Goal: Task Accomplishment & Management: Use online tool/utility

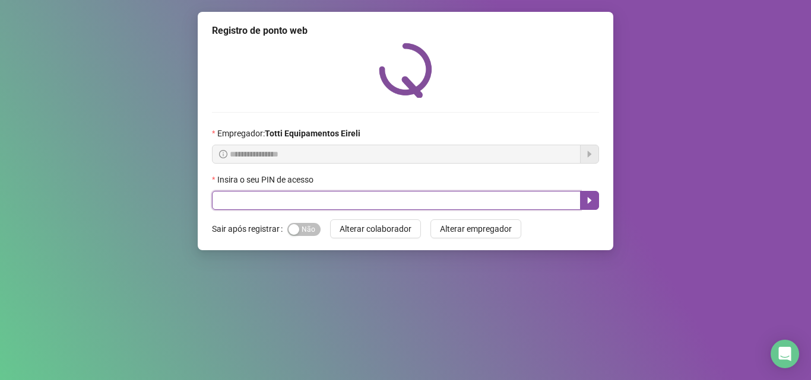
click at [272, 204] on input "text" at bounding box center [396, 200] width 368 height 19
type input "*****"
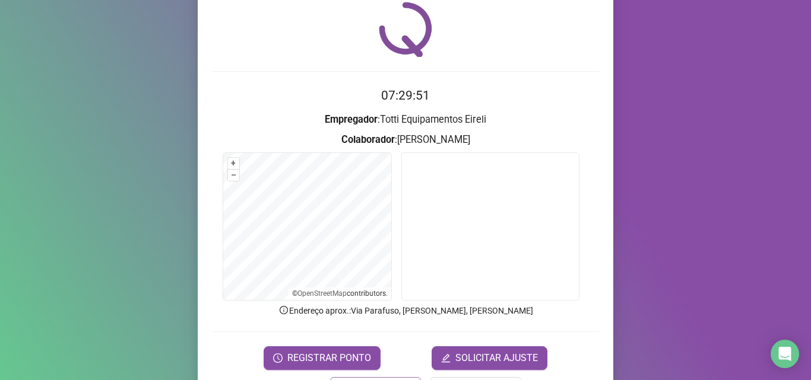
scroll to position [83, 0]
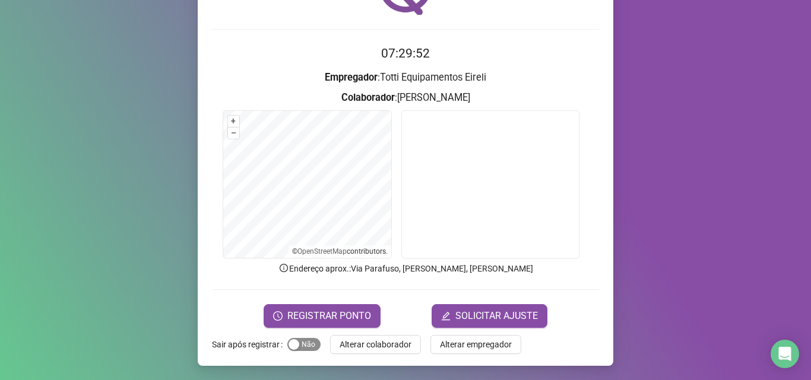
click at [304, 343] on span "Sim Não" at bounding box center [303, 344] width 33 height 13
click at [313, 318] on span "REGISTRAR PONTO" at bounding box center [329, 316] width 84 height 14
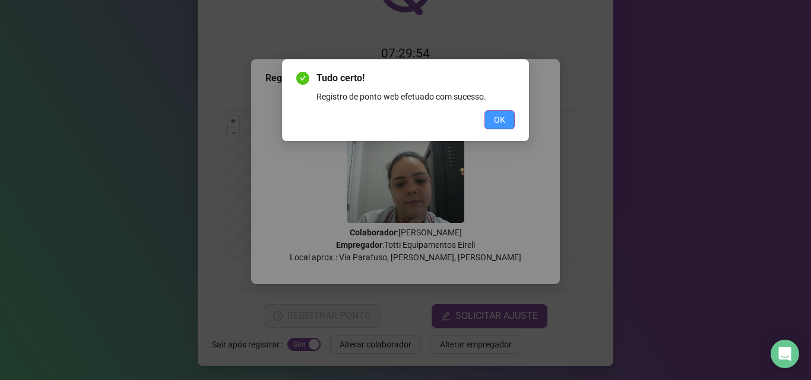
click at [503, 118] on span "OK" at bounding box center [499, 119] width 11 height 13
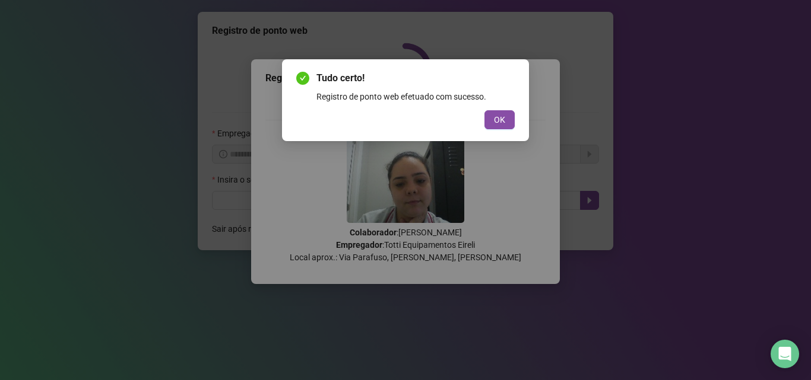
scroll to position [0, 0]
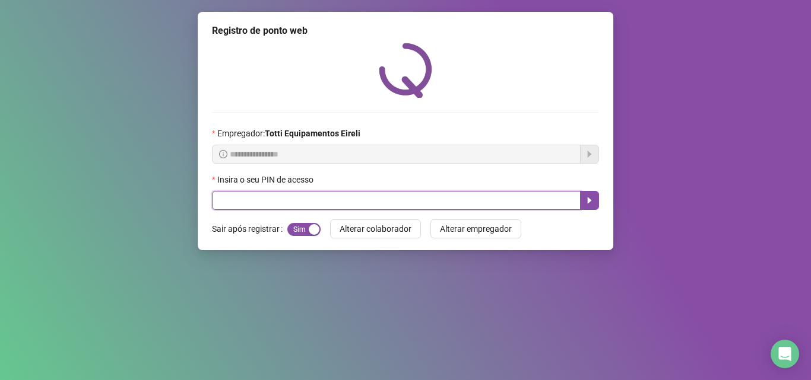
click at [332, 205] on input "text" at bounding box center [396, 200] width 368 height 19
type input "*****"
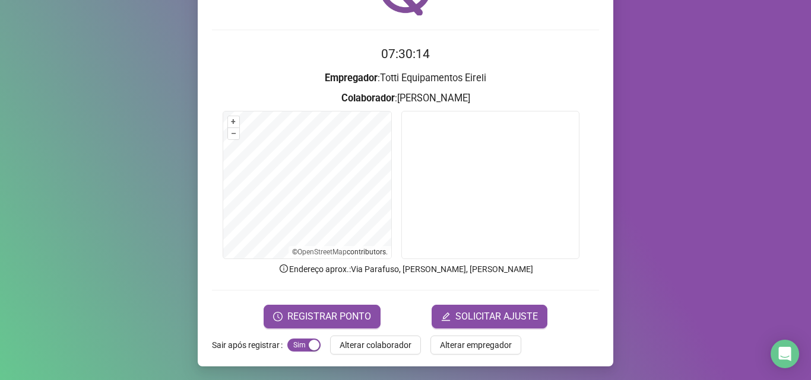
scroll to position [83, 0]
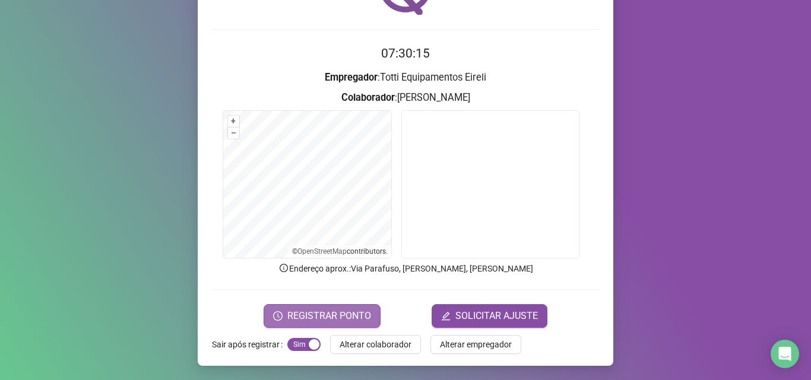
click at [308, 313] on span "REGISTRAR PONTO" at bounding box center [329, 316] width 84 height 14
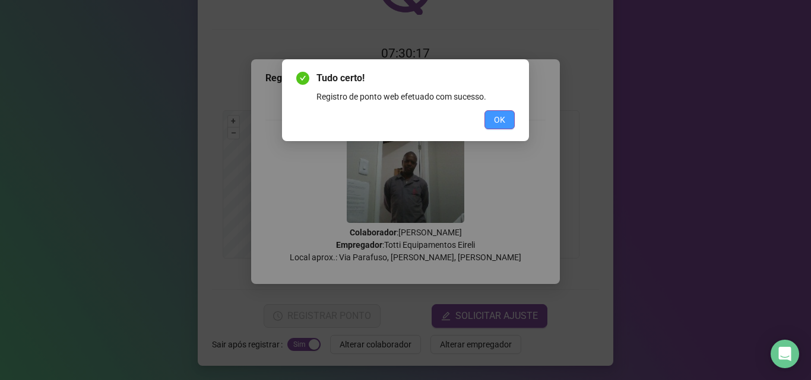
click at [492, 124] on button "OK" at bounding box center [499, 119] width 30 height 19
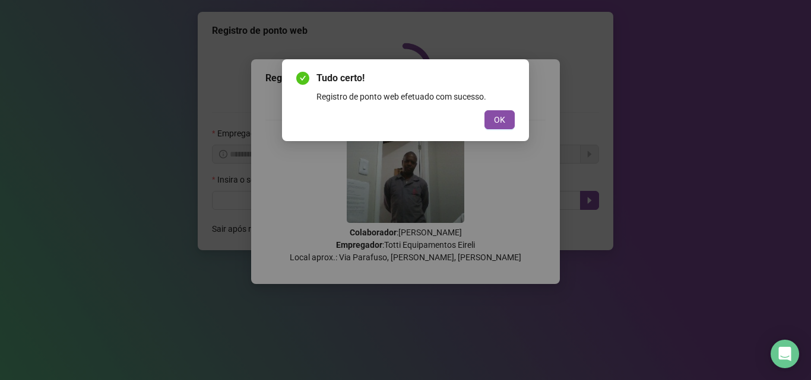
scroll to position [0, 0]
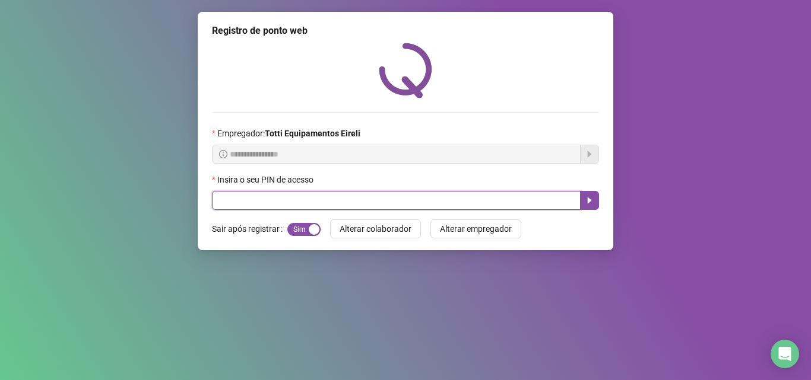
click at [301, 203] on input "text" at bounding box center [396, 200] width 368 height 19
type input "*****"
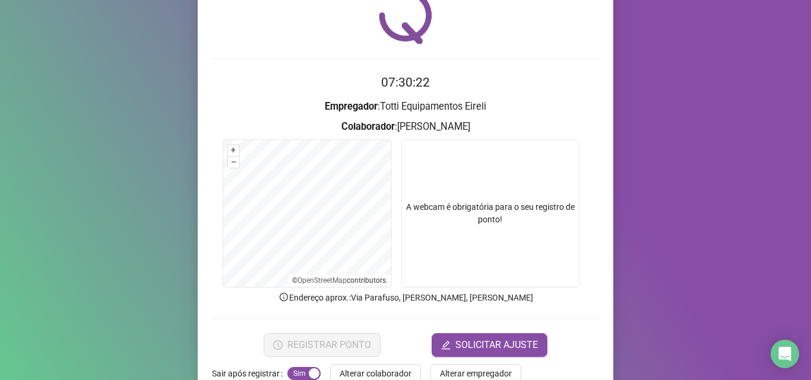
scroll to position [83, 0]
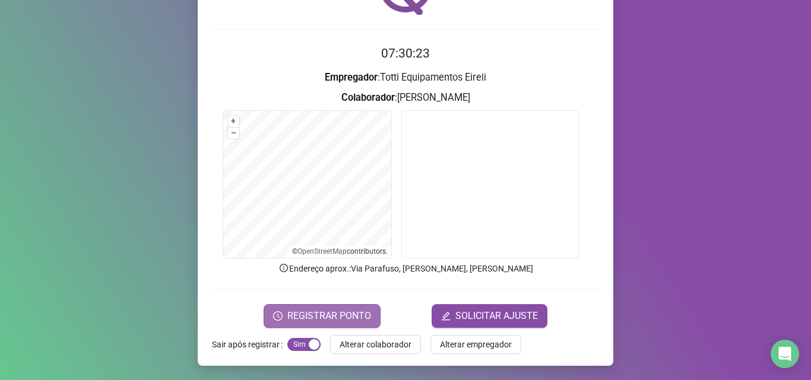
click at [306, 319] on span "REGISTRAR PONTO" at bounding box center [329, 316] width 84 height 14
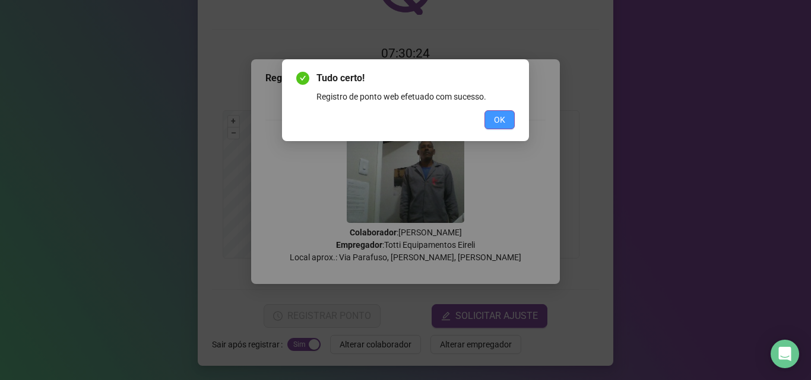
click at [494, 124] on span "OK" at bounding box center [499, 119] width 11 height 13
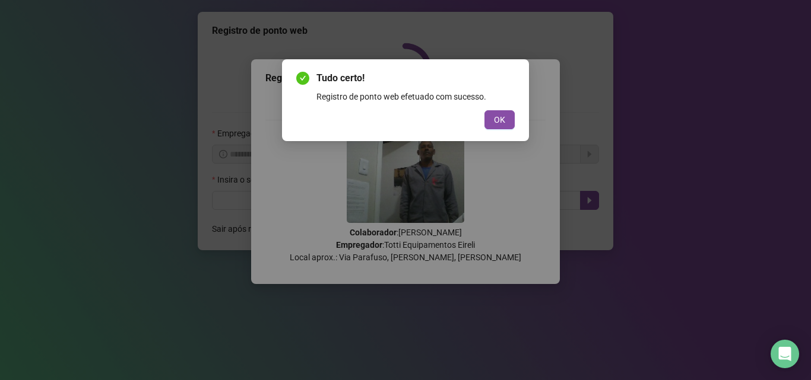
scroll to position [0, 0]
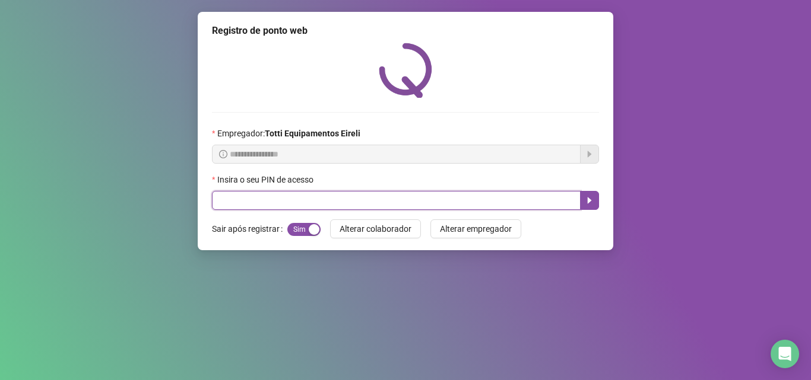
click at [221, 203] on input "text" at bounding box center [396, 200] width 368 height 19
type input "*****"
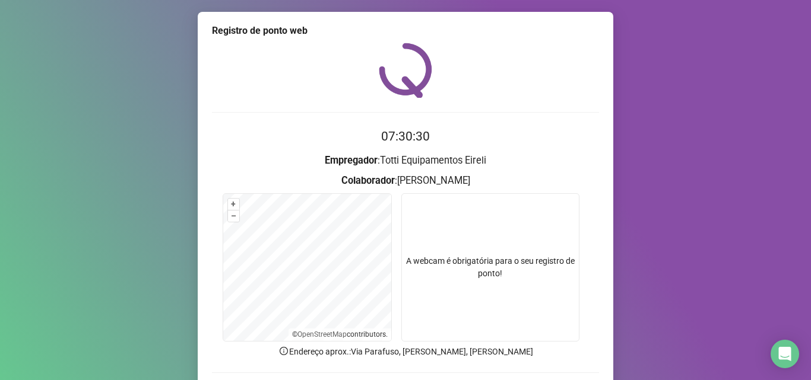
scroll to position [83, 0]
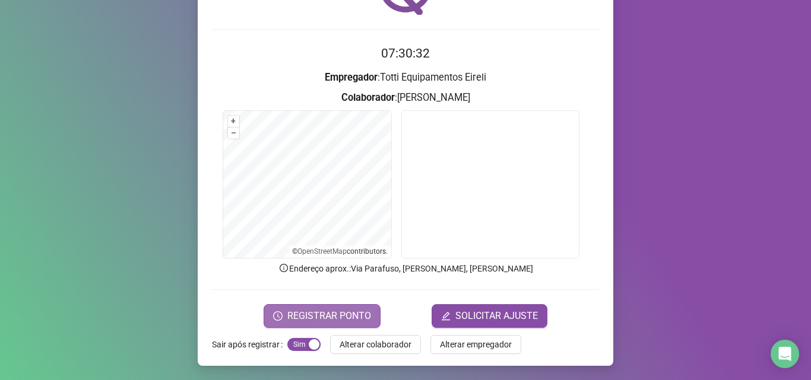
click at [301, 317] on span "REGISTRAR PONTO" at bounding box center [329, 316] width 84 height 14
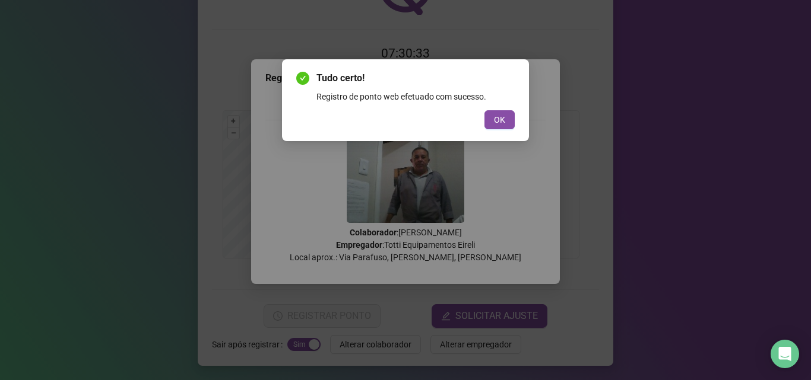
drag, startPoint x: 504, startPoint y: 119, endPoint x: 402, endPoint y: 156, distance: 107.9
click at [500, 119] on span "OK" at bounding box center [499, 119] width 11 height 13
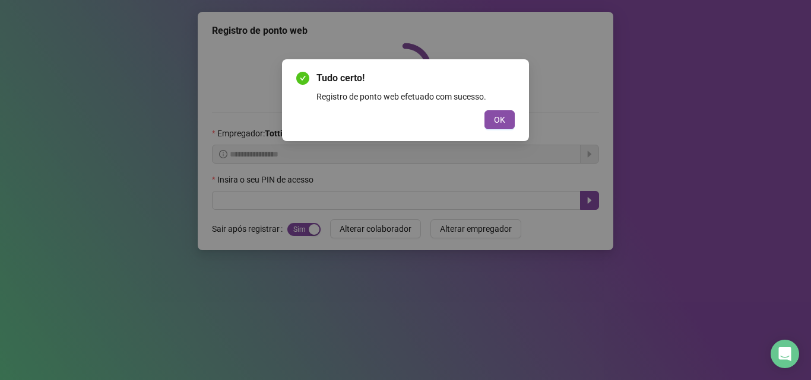
scroll to position [0, 0]
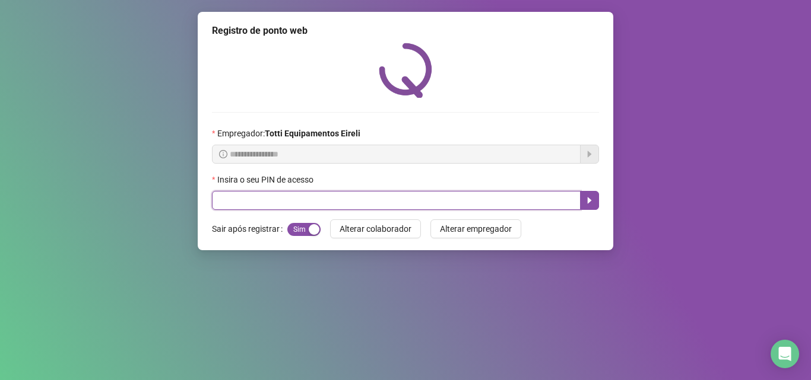
click at [291, 204] on input "text" at bounding box center [396, 200] width 368 height 19
type input "*****"
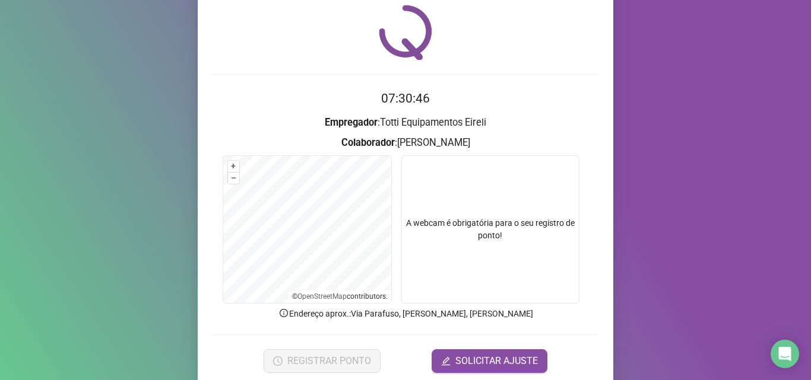
scroll to position [83, 0]
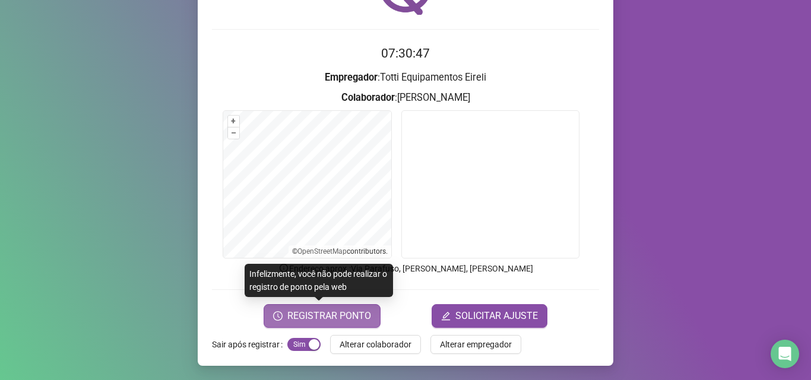
click at [300, 318] on span "REGISTRAR PONTO" at bounding box center [329, 316] width 84 height 14
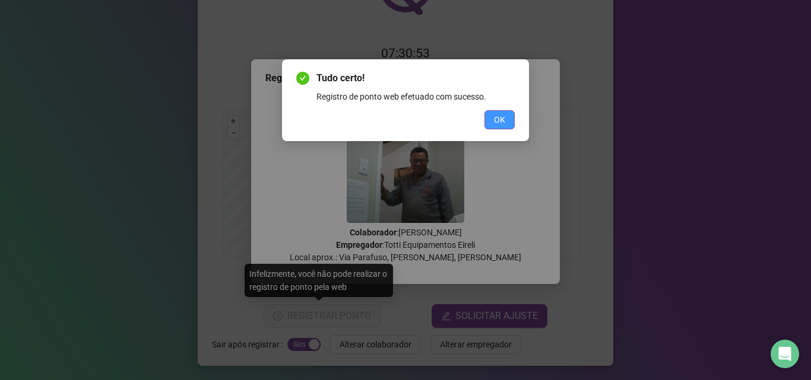
click at [498, 124] on span "OK" at bounding box center [499, 119] width 11 height 13
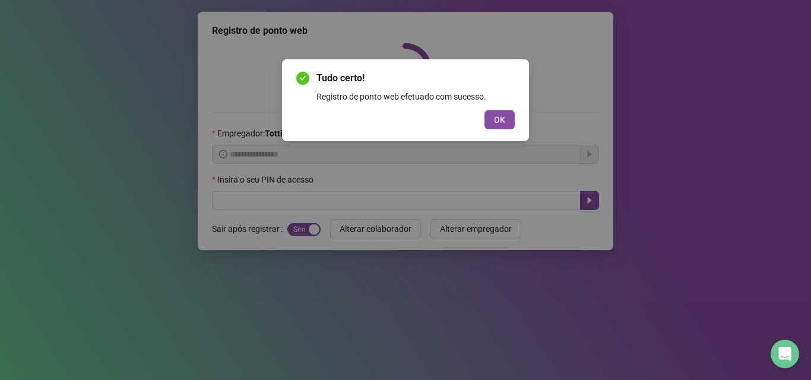
scroll to position [0, 0]
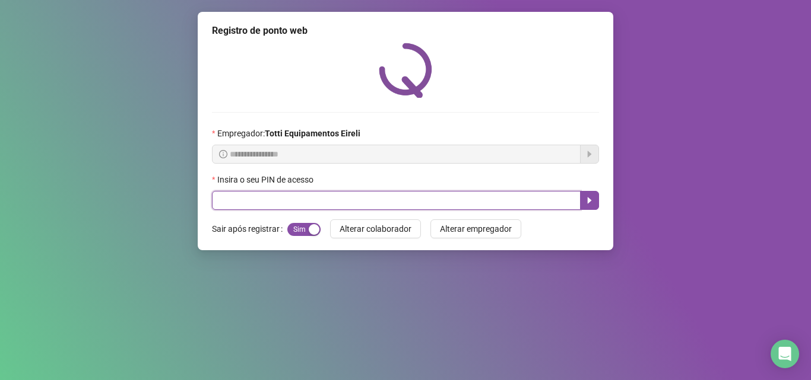
click at [331, 202] on input "text" at bounding box center [396, 200] width 368 height 19
type input "*****"
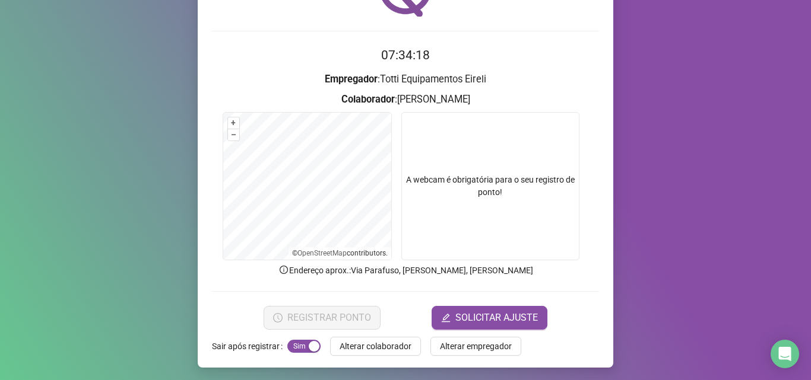
scroll to position [83, 0]
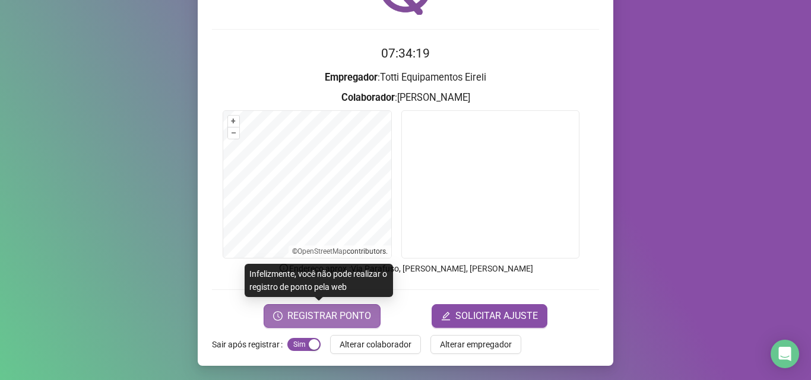
click at [319, 318] on span "REGISTRAR PONTO" at bounding box center [329, 316] width 84 height 14
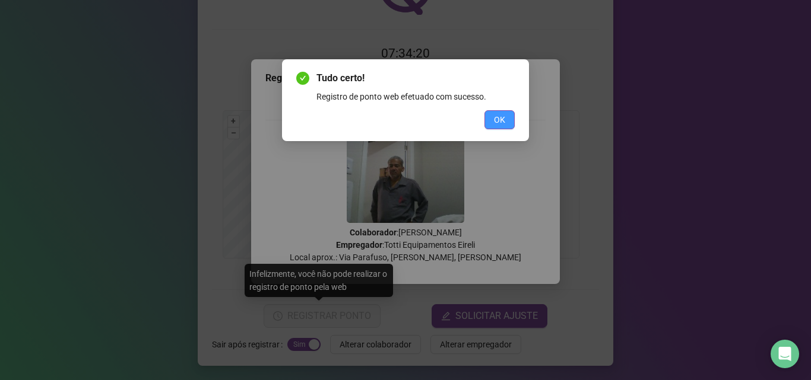
click at [497, 117] on span "OK" at bounding box center [499, 119] width 11 height 13
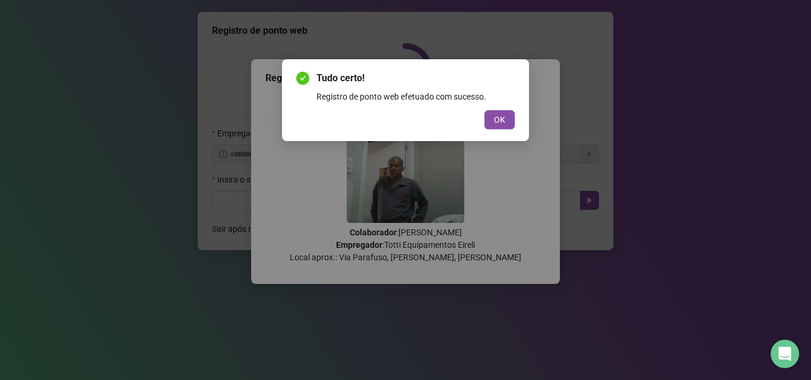
scroll to position [0, 0]
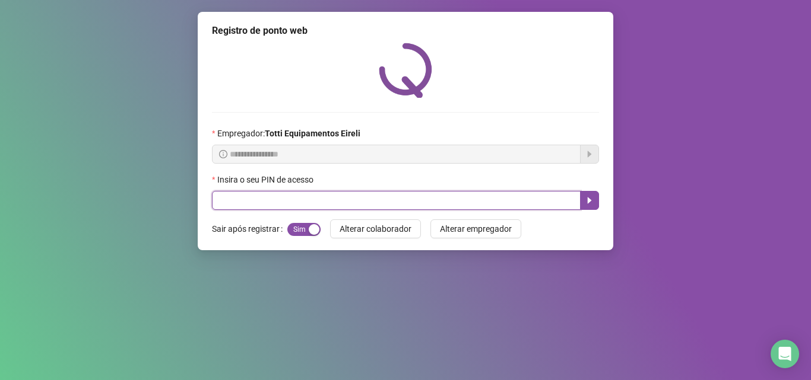
click at [250, 206] on input "text" at bounding box center [396, 200] width 368 height 19
type input "*****"
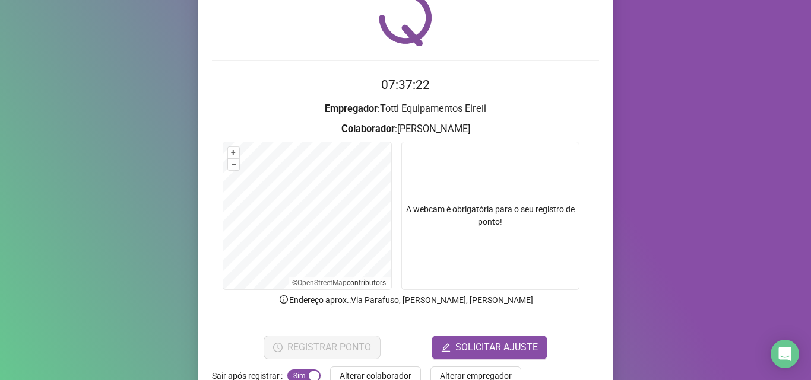
scroll to position [83, 0]
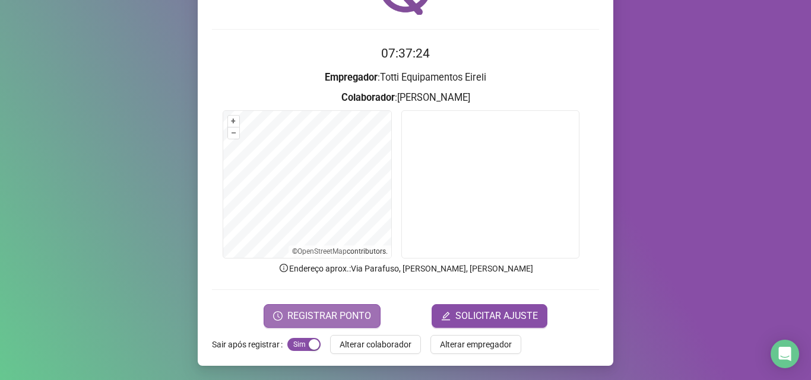
click at [295, 323] on span "REGISTRAR PONTO" at bounding box center [329, 316] width 84 height 14
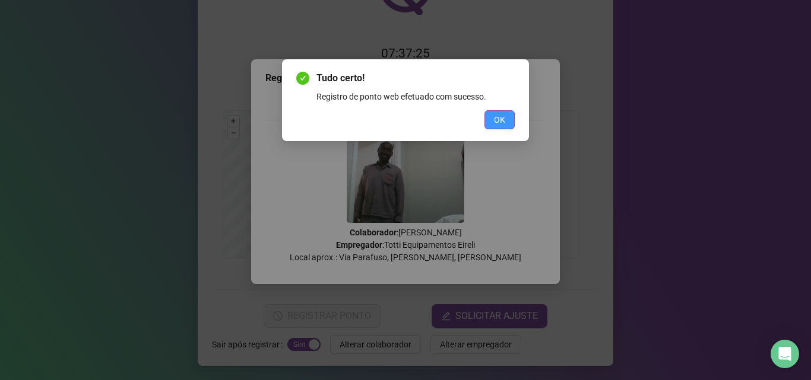
click at [500, 112] on button "OK" at bounding box center [499, 119] width 30 height 19
